Goal: Information Seeking & Learning: Understand process/instructions

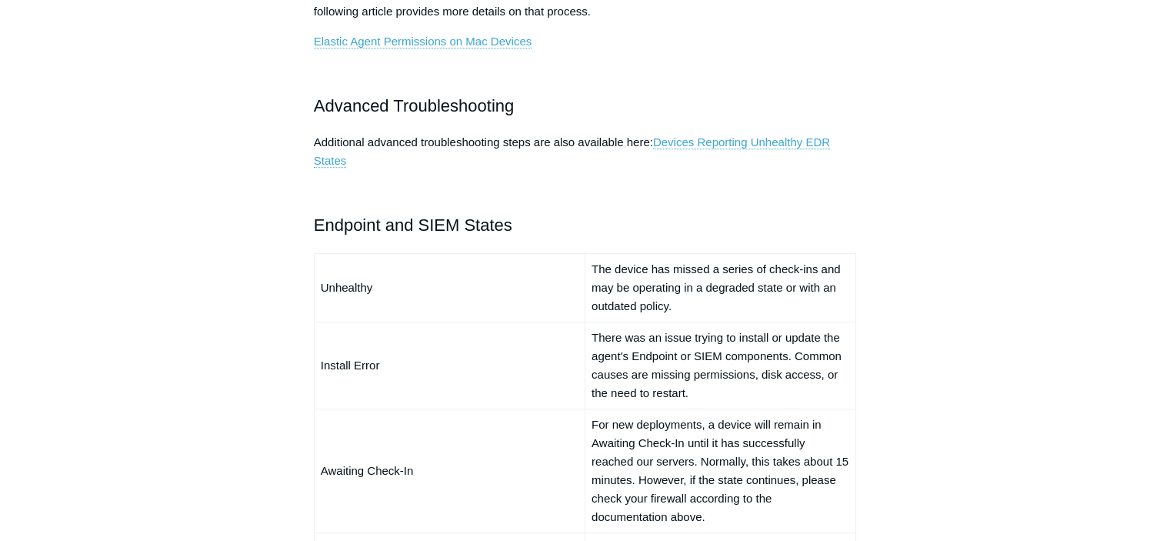
scroll to position [1009, 0]
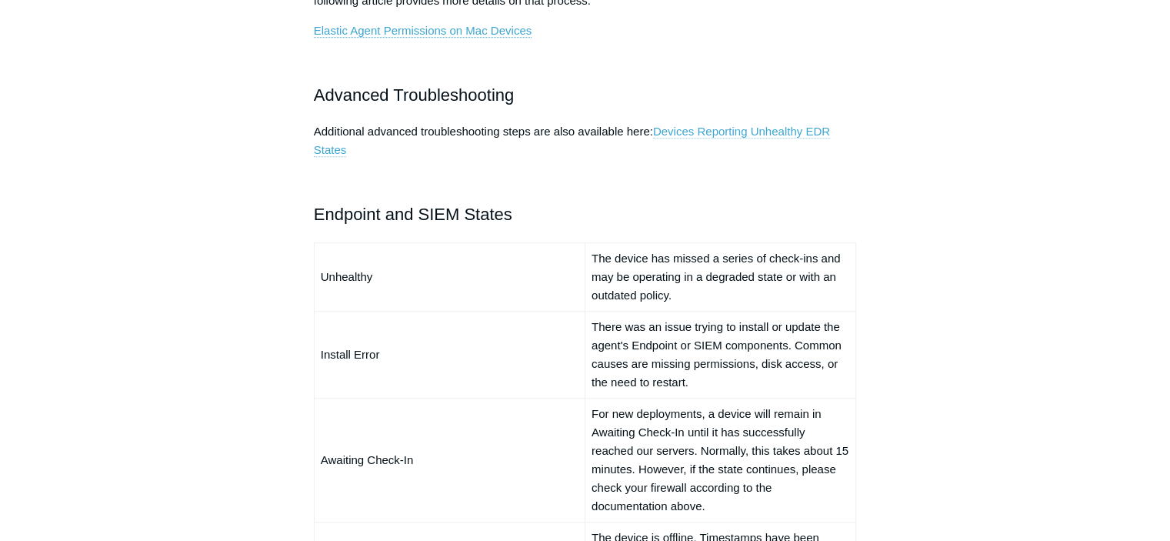
click at [759, 132] on link "Devices Reporting Unhealthy EDR States" at bounding box center [572, 141] width 516 height 32
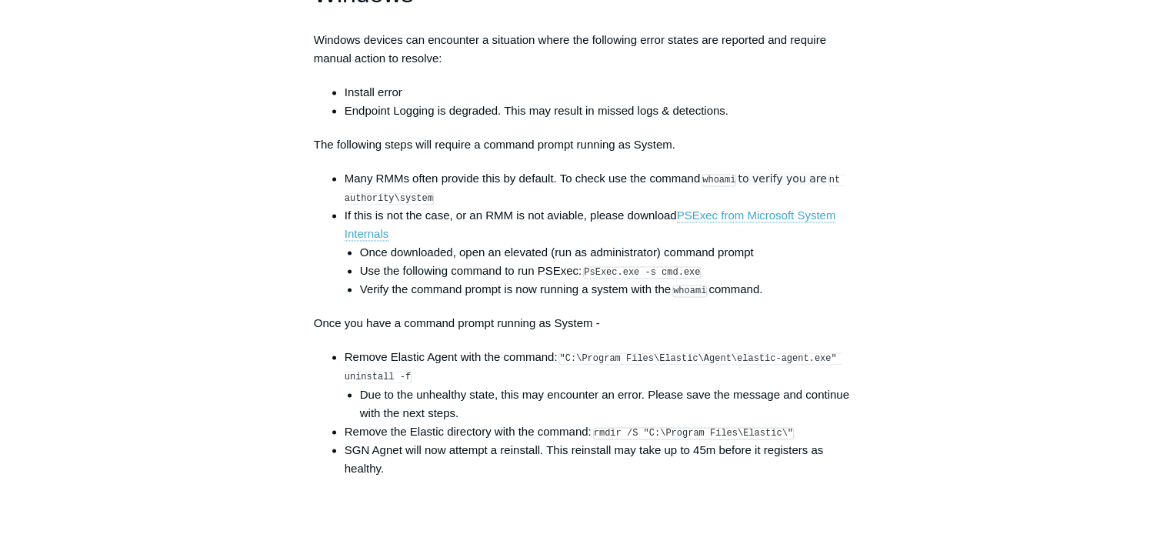
scroll to position [2247, 0]
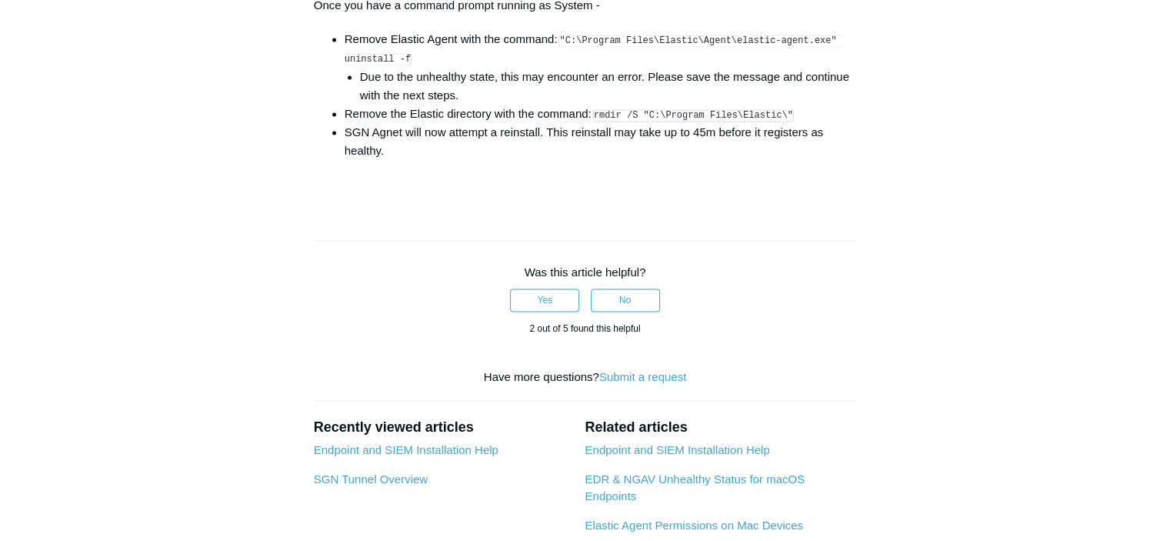
scroll to position [2546, 0]
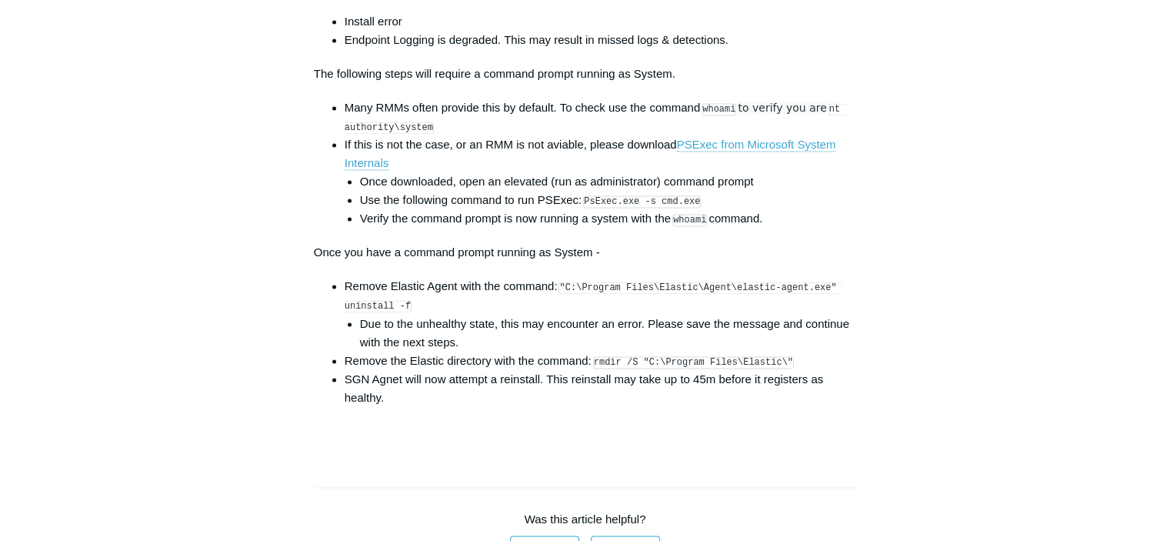
scroll to position [2317, 0]
drag, startPoint x: 563, startPoint y: 297, endPoint x: 404, endPoint y: 319, distance: 160.8
click at [404, 312] on code ""C:\Program Files\Elastic\Agent\elastic-agent.exe" uninstall -f" at bounding box center [594, 296] width 498 height 31
copy code ""C:\Program Files\Elastic\Agent\elastic-agent.exe" uninstall -f"
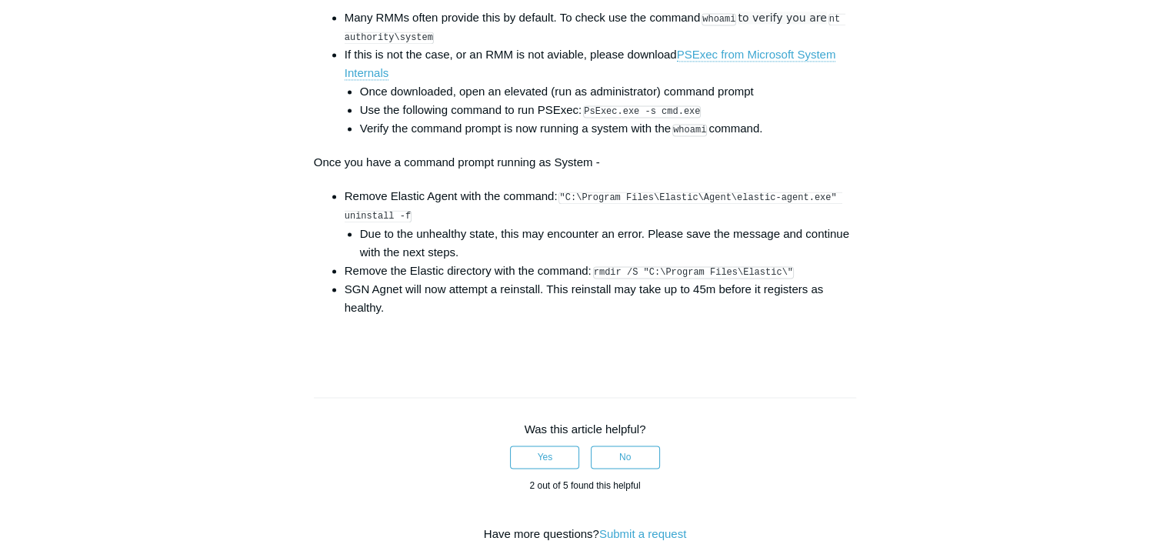
scroll to position [2407, 0]
drag, startPoint x: 596, startPoint y: 280, endPoint x: 777, endPoint y: 281, distance: 180.8
click at [777, 279] on code "rmdir /S "C:\Program Files\Elastic\"" at bounding box center [693, 272] width 201 height 12
copy code "rmdir /S "C:\Program Files\Elastic\""
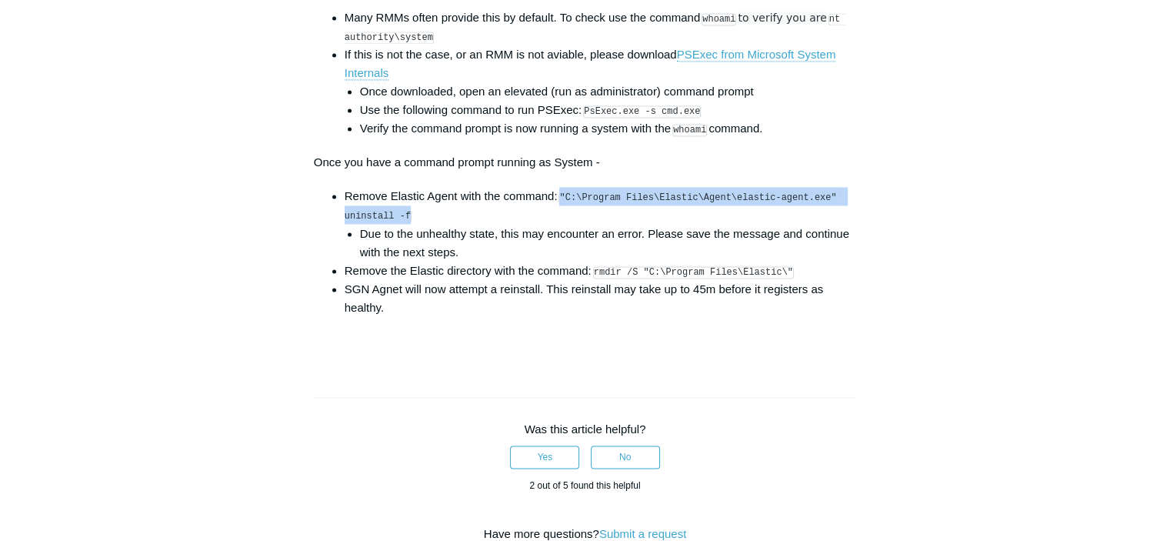
drag, startPoint x: 562, startPoint y: 207, endPoint x: 411, endPoint y: 223, distance: 152.4
click at [411, 223] on li "Remove Elastic Agent with the command: "C:\Program Files\Elastic\Agent\elastic-…" at bounding box center [601, 224] width 512 height 74
copy code ""C:\Program Files\Elastic\Agent\elastic-agent.exe" uninstall -f"
